Goal: Task Accomplishment & Management: Manage account settings

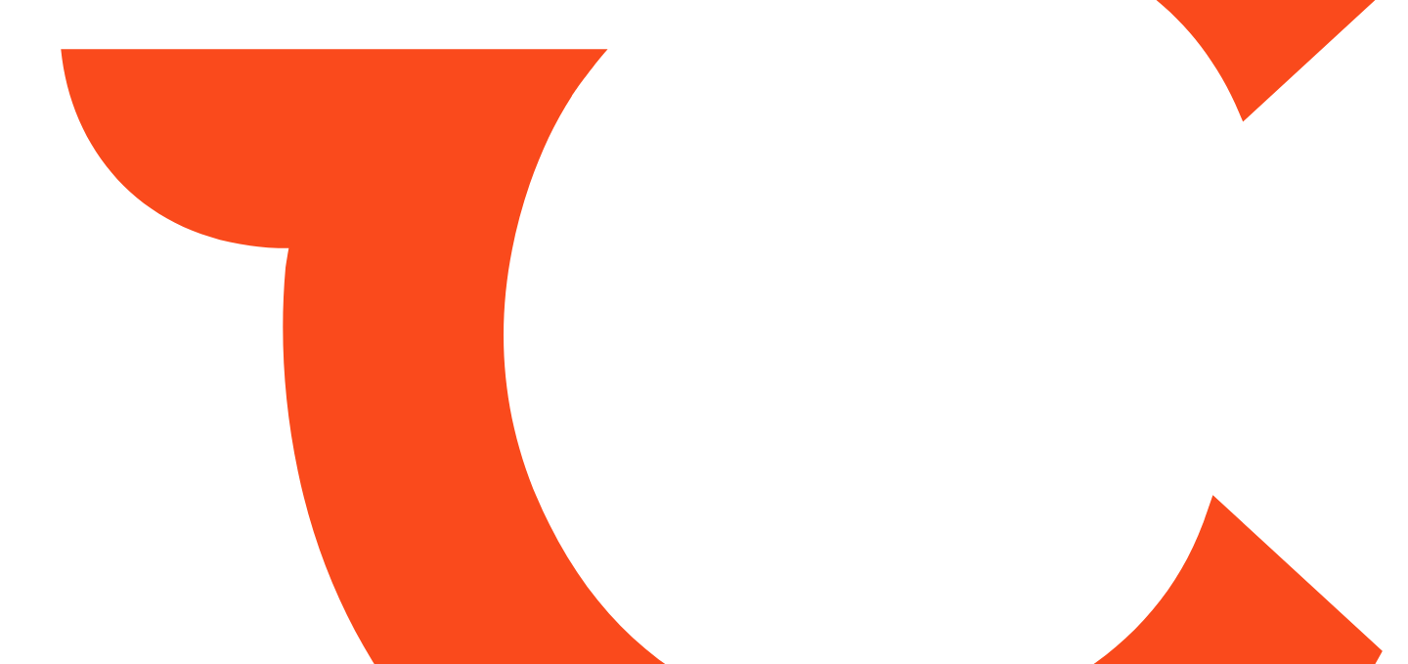
type input "*******"
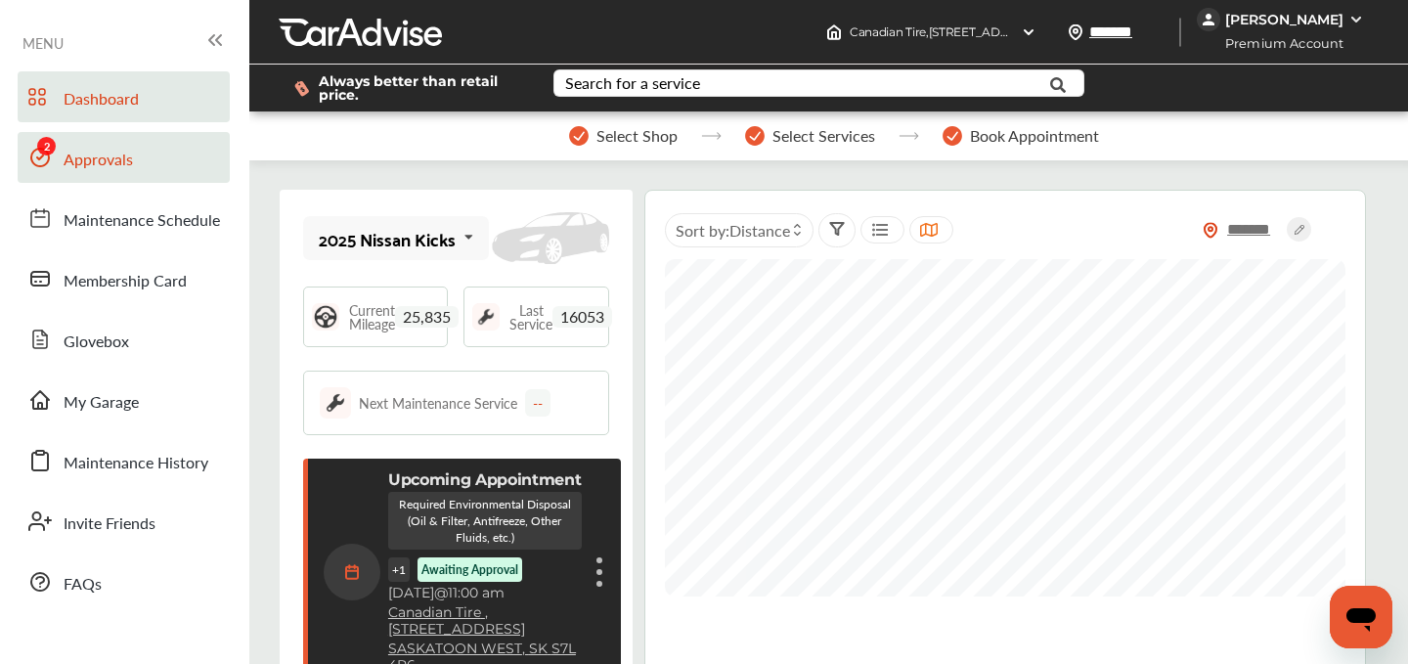
click at [95, 171] on span "Approvals" at bounding box center [98, 160] width 69 height 25
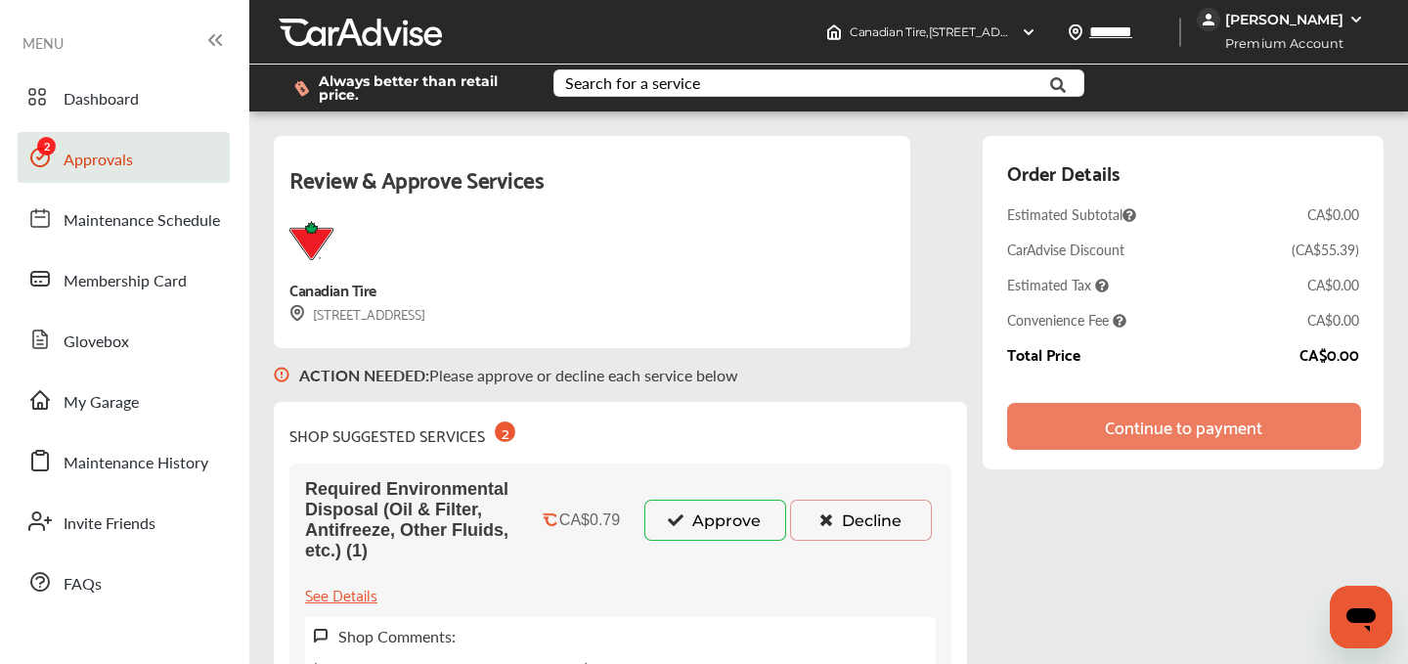
click at [706, 523] on button "Approve" at bounding box center [715, 520] width 142 height 41
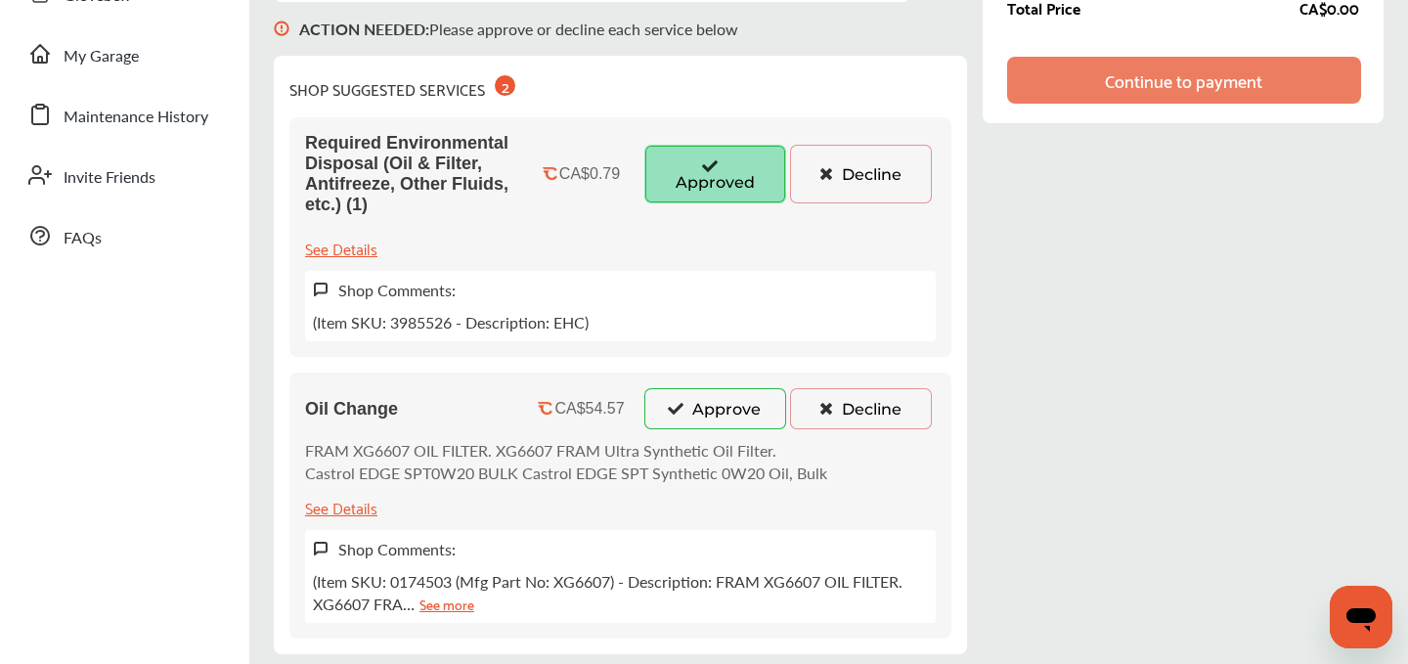
scroll to position [423, 0]
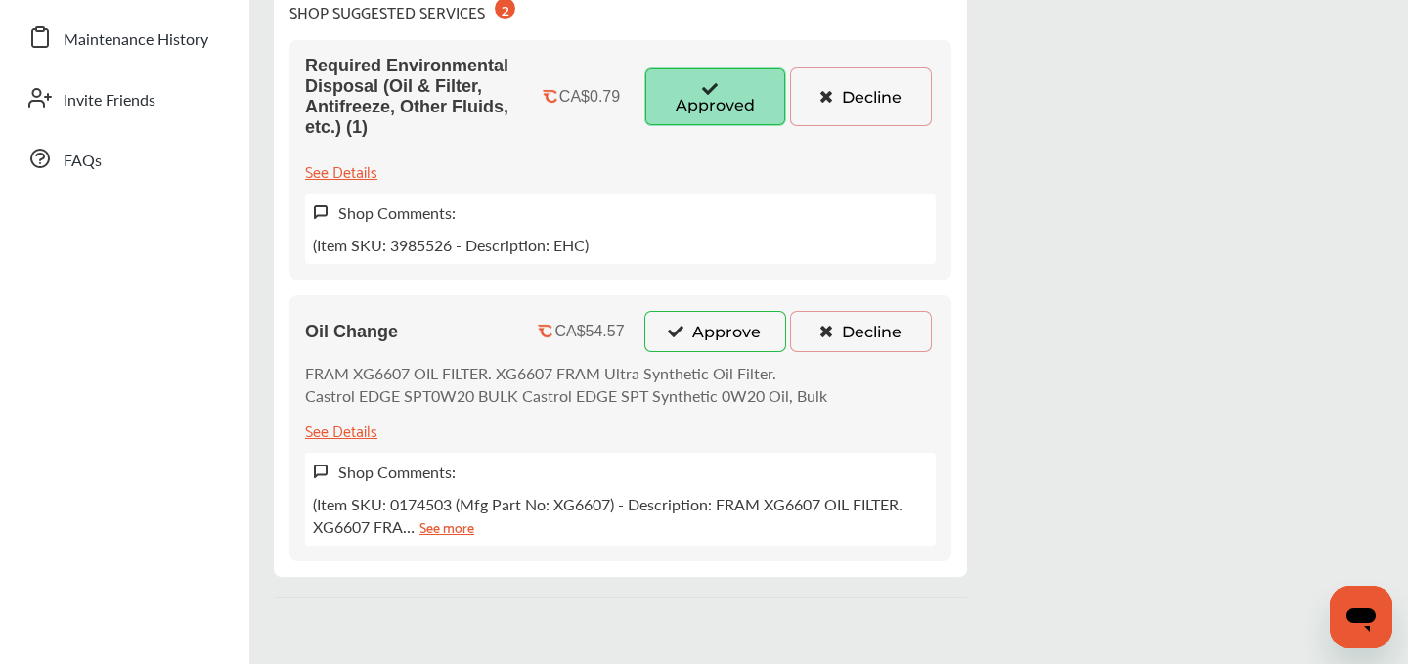
click at [699, 322] on button "Approve" at bounding box center [715, 331] width 142 height 41
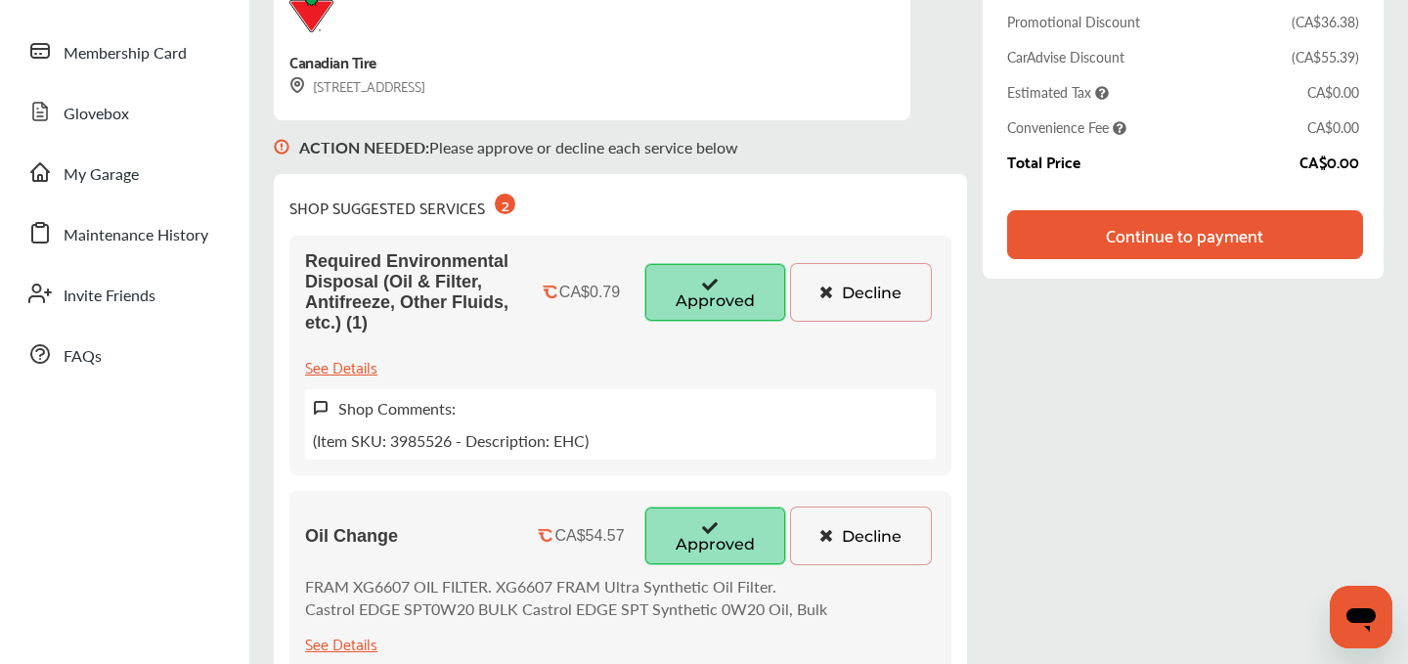
scroll to position [217, 0]
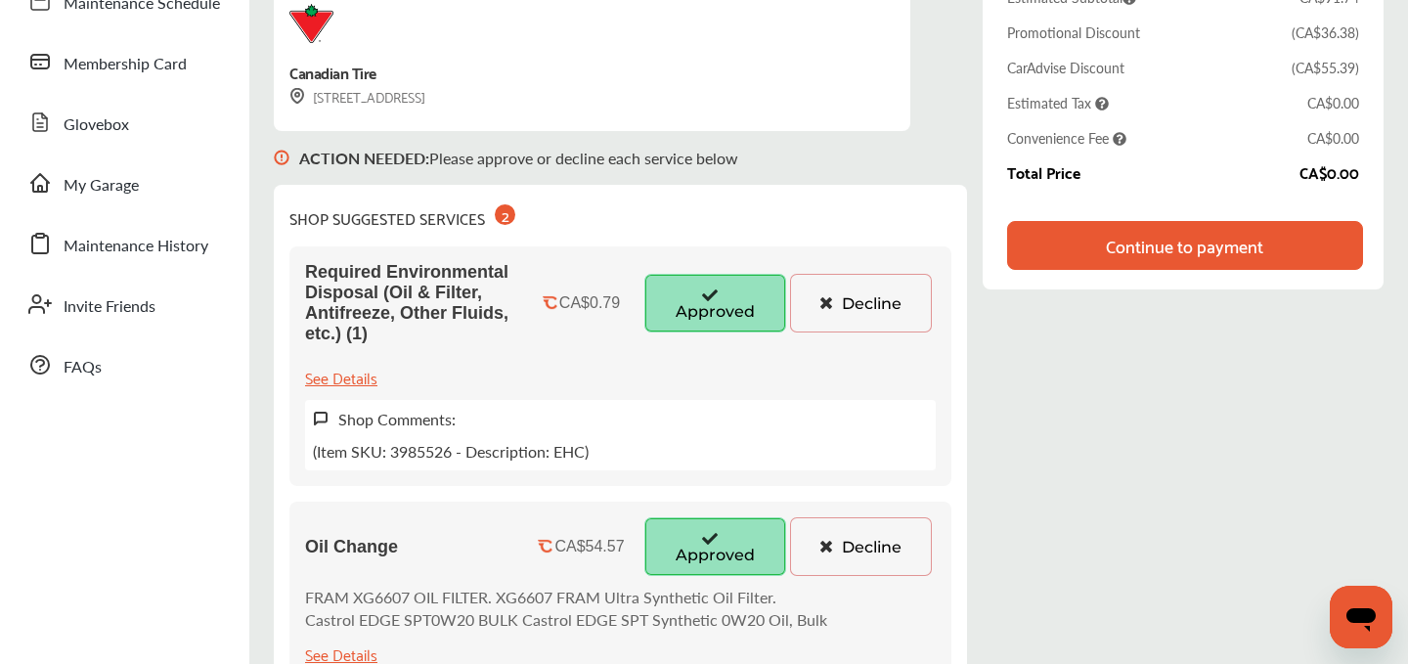
click at [1171, 247] on div "Continue to payment" at bounding box center [1184, 246] width 157 height 20
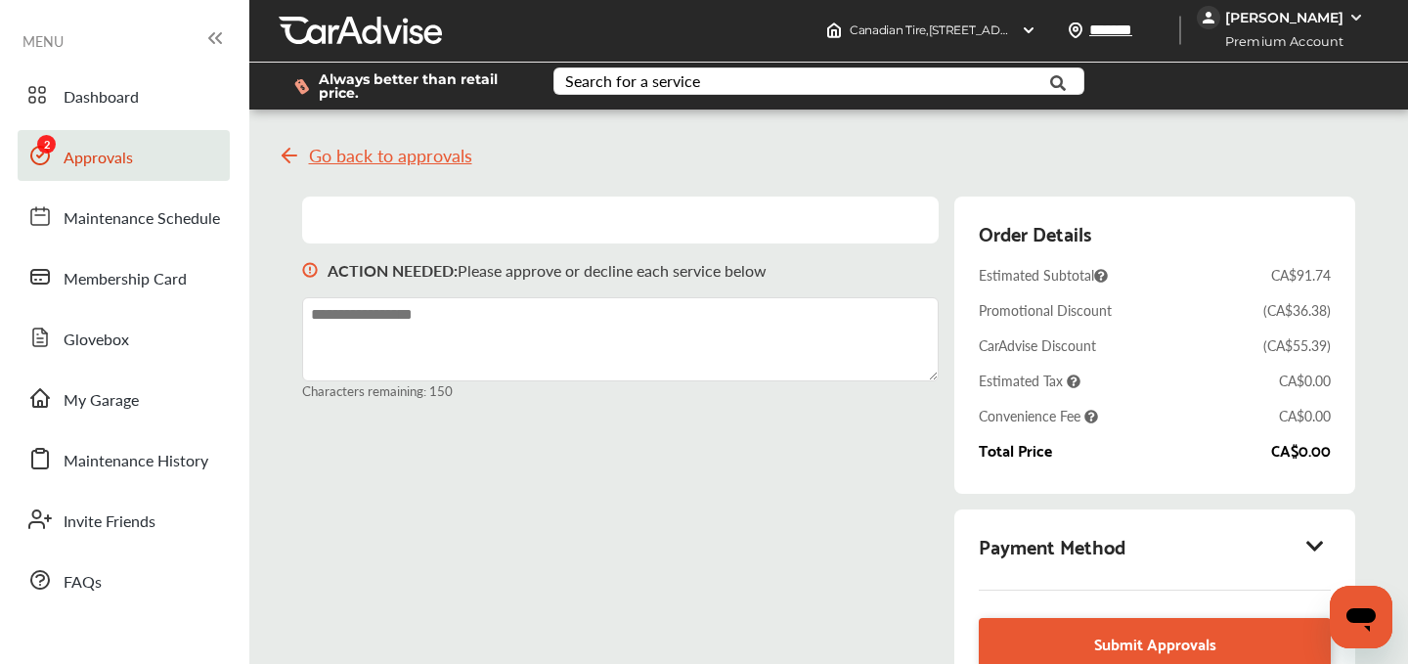
scroll to position [0, 0]
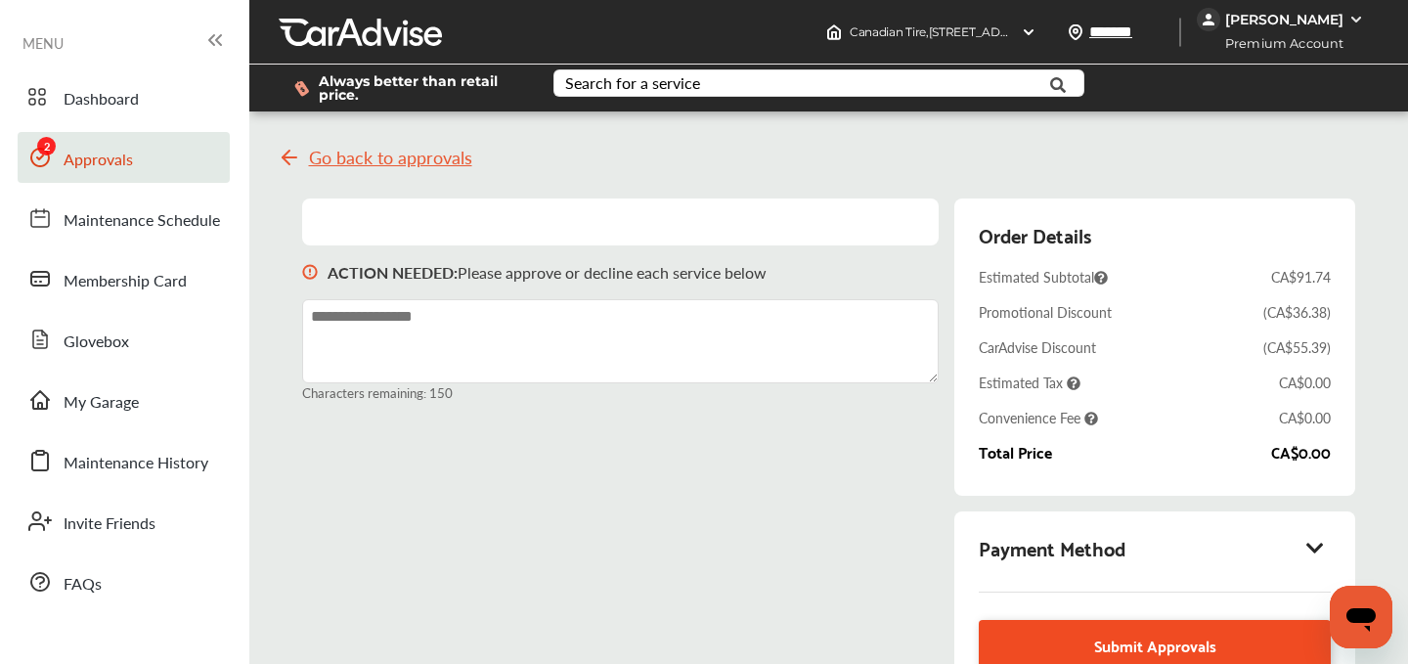
click at [1142, 620] on link "Submit Approvals" at bounding box center [1155, 645] width 352 height 50
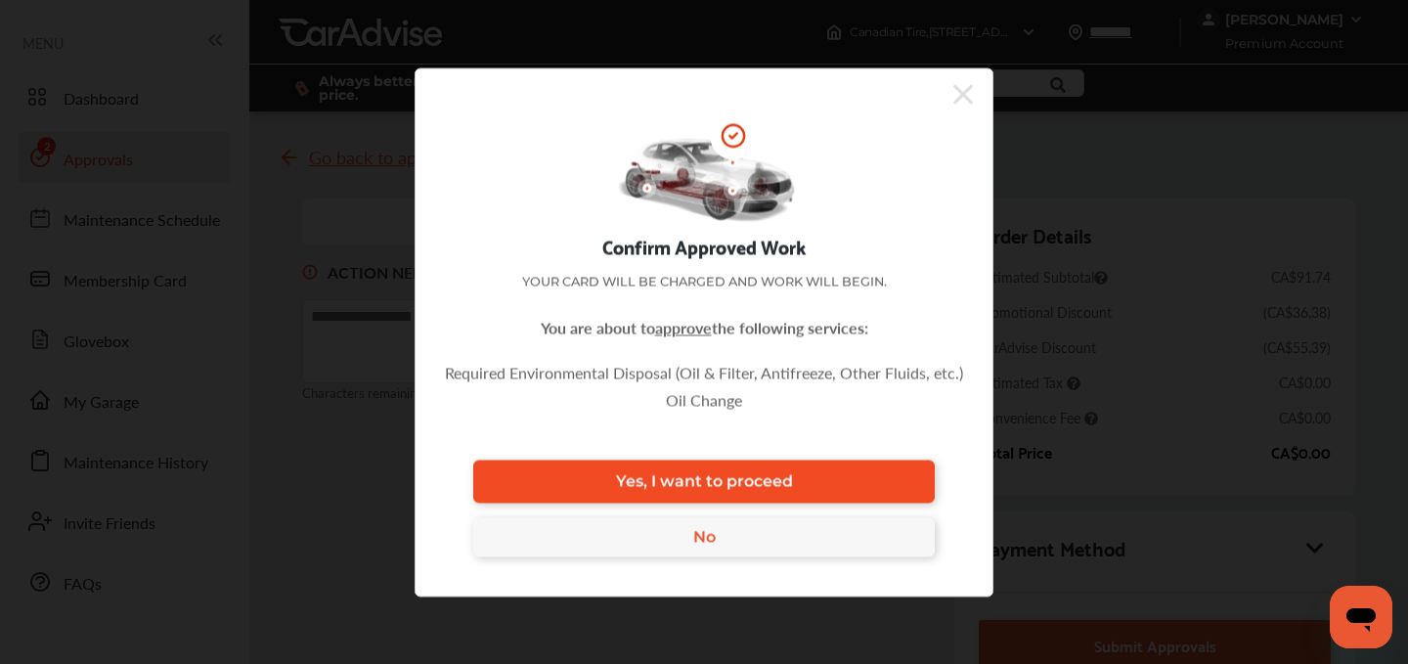
click at [795, 467] on link "Yes, I want to proceed" at bounding box center [704, 481] width 462 height 43
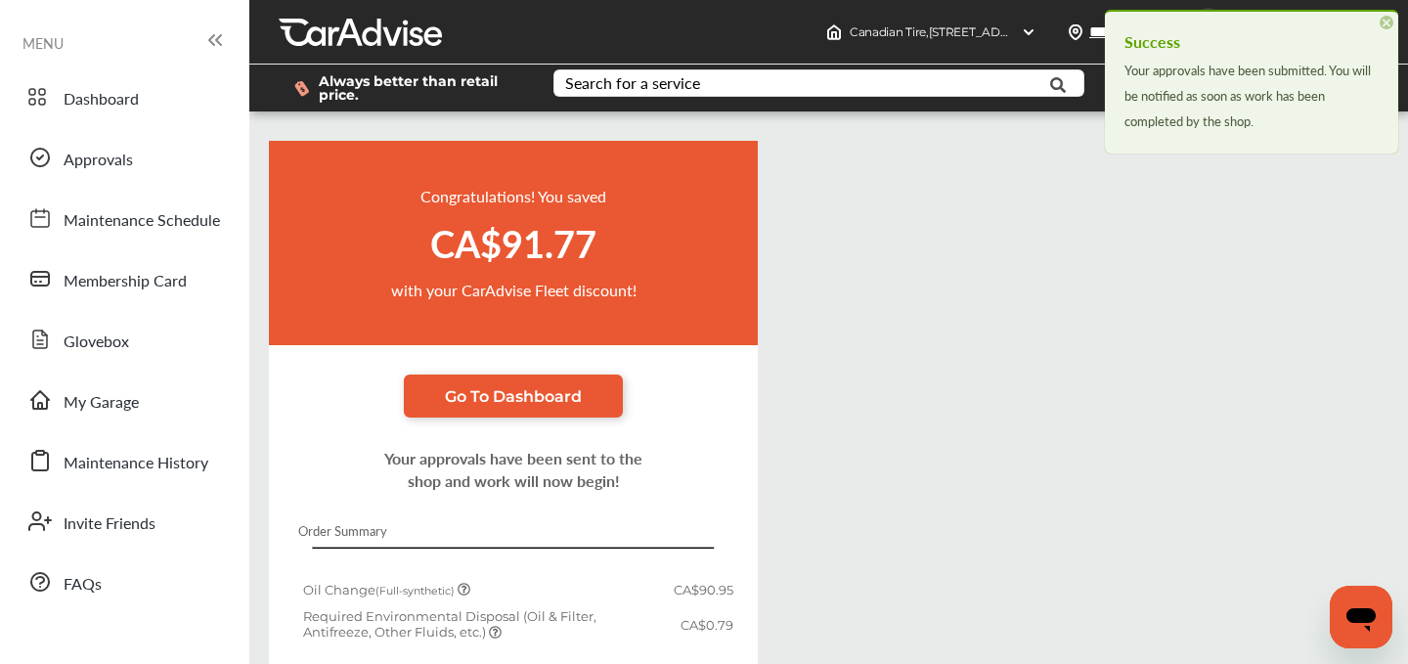
click at [931, 322] on div "Congratulations! You saved CA$91.77 with your CarAdvise Fleet discount! Go To D…" at bounding box center [828, 519] width 1159 height 756
